Goal: Task Accomplishment & Management: Manage account settings

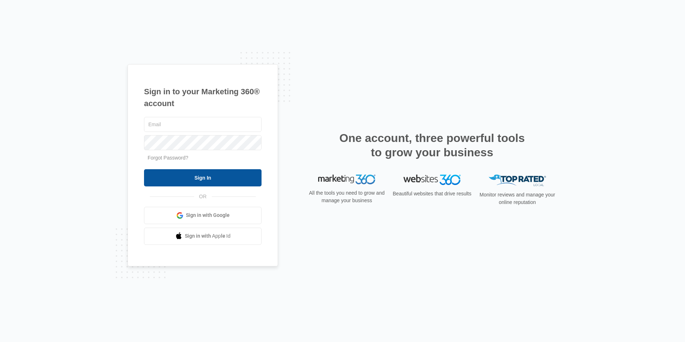
type input "[EMAIL_ADDRESS][DOMAIN_NAME]"
click at [168, 182] on input "Sign In" at bounding box center [203, 177] width 118 height 17
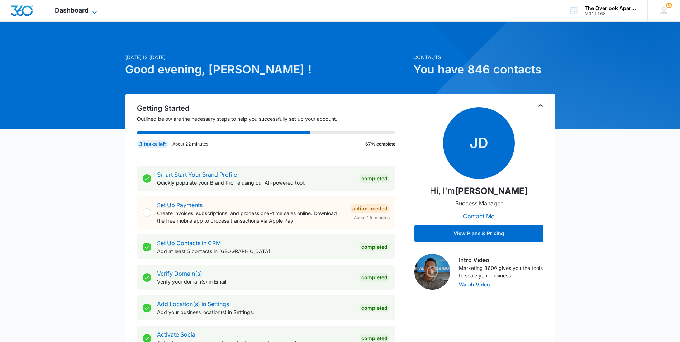
click at [67, 8] on span "Dashboard" at bounding box center [72, 10] width 34 height 8
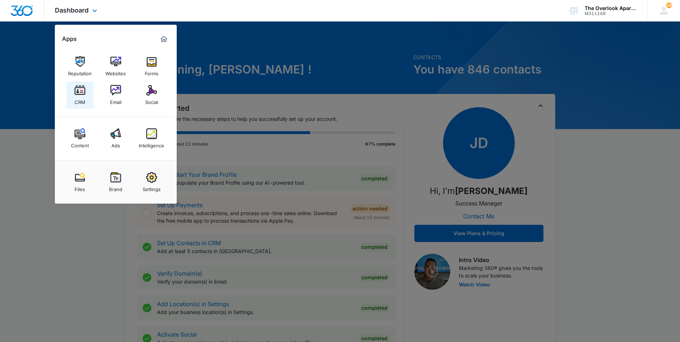
click at [80, 96] on div "CRM" at bounding box center [80, 100] width 11 height 9
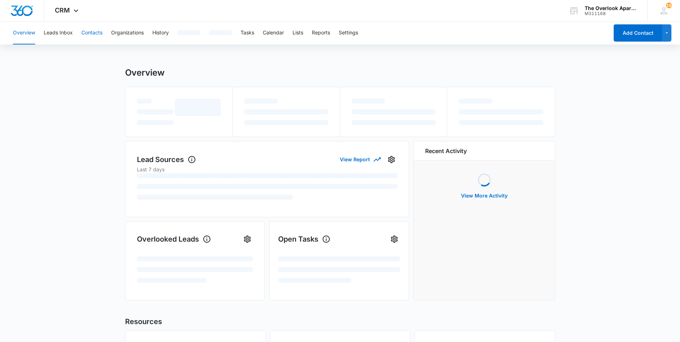
click at [85, 31] on button "Contacts" at bounding box center [91, 33] width 21 height 23
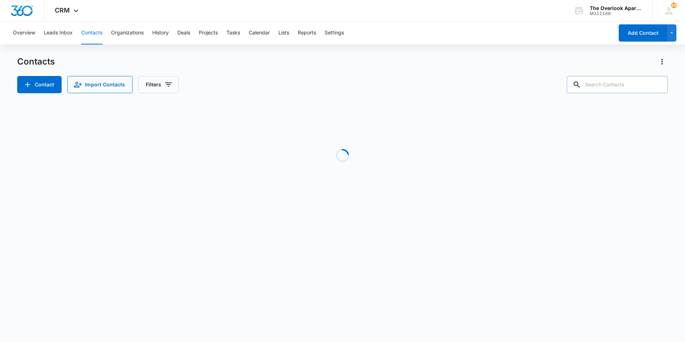
click at [617, 88] on input "text" at bounding box center [617, 84] width 101 height 17
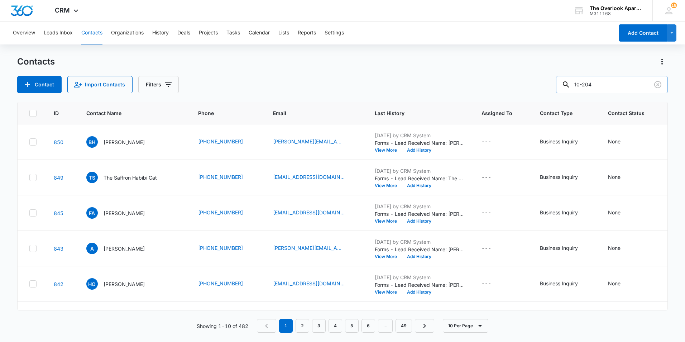
type input "10-204"
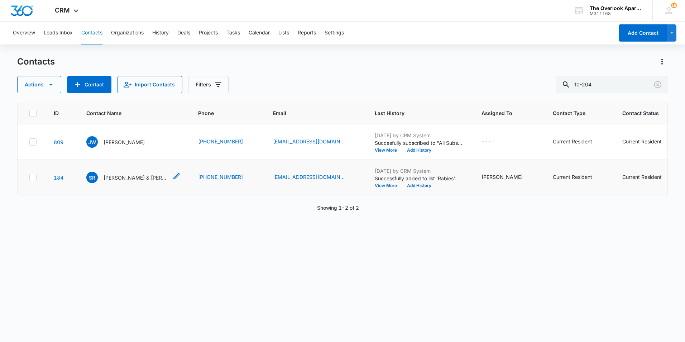
click at [174, 175] on icon "Contact Name - Sydney Ribera & Kyren Graves - Select to Edit Field" at bounding box center [176, 176] width 9 height 9
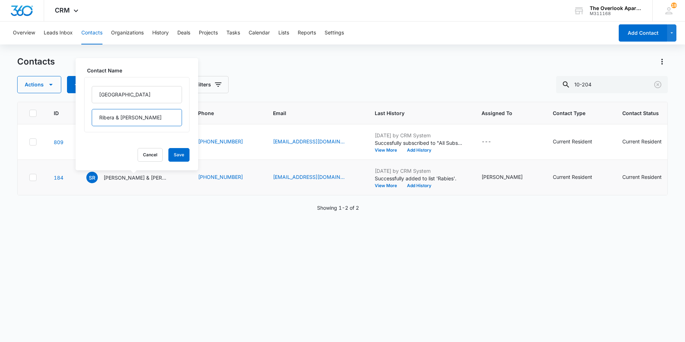
click at [163, 119] on input "Ribera & [PERSON_NAME]" at bounding box center [137, 117] width 90 height 17
type input "Ribera & [PERSON_NAME] (F)"
click at [176, 153] on button "Save" at bounding box center [178, 155] width 21 height 14
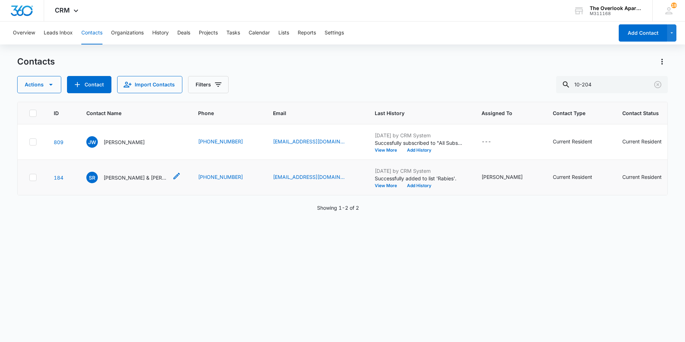
click at [176, 176] on icon "Contact Name - Sydney Ribera & Kyren Graves (F) - Select to Edit Field" at bounding box center [176, 176] width 9 height 9
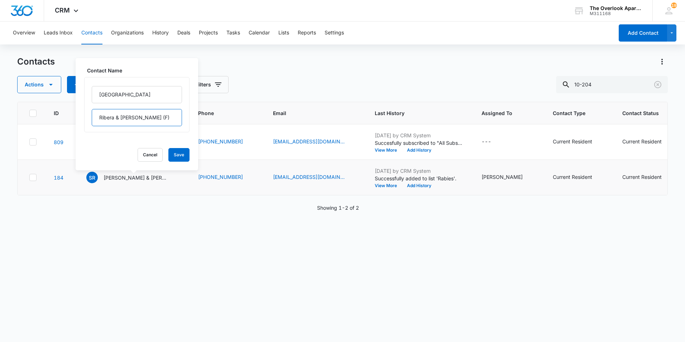
click at [163, 115] on input "Ribera & [PERSON_NAME] (F)" at bounding box center [137, 117] width 90 height 17
type input "Ribera & [PERSON_NAME]"
click at [97, 95] on input "[GEOGRAPHIC_DATA]" at bounding box center [137, 94] width 90 height 17
type input "(F) [GEOGRAPHIC_DATA]"
click at [177, 155] on button "Save" at bounding box center [178, 155] width 21 height 14
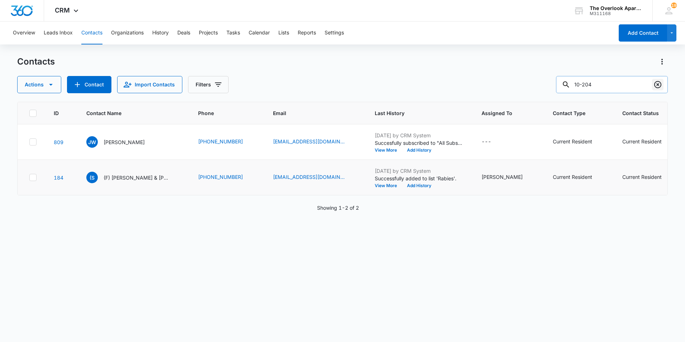
click at [660, 84] on icon "Clear" at bounding box center [658, 84] width 9 height 9
